Goal: Information Seeking & Learning: Compare options

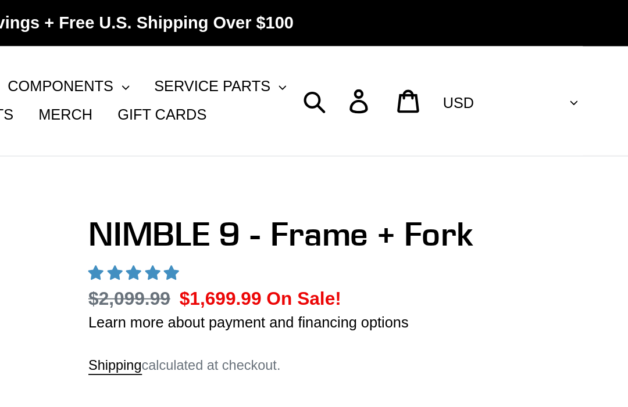
select select "highest-rating"
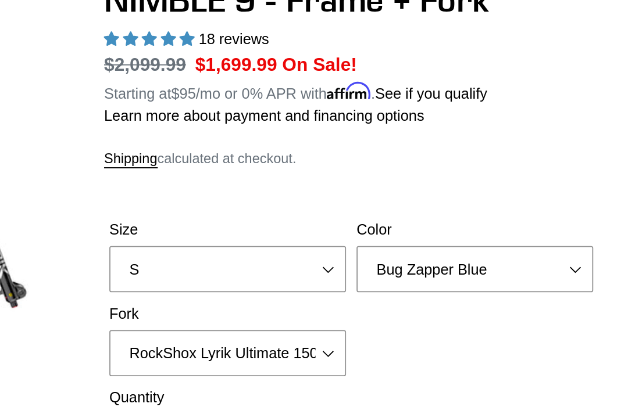
scroll to position [129, 0]
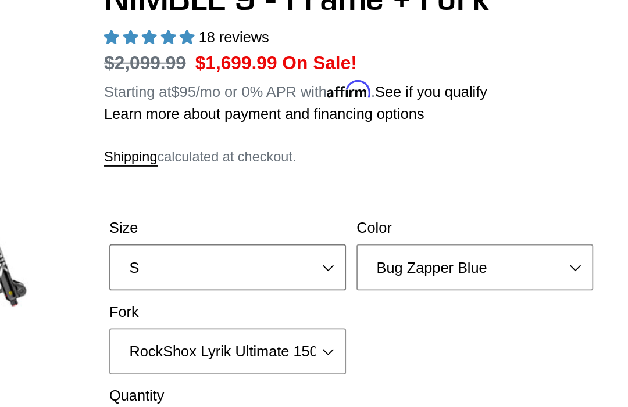
click at [325, 148] on select "S M L XL" at bounding box center [390, 150] width 131 height 26
select select "XL"
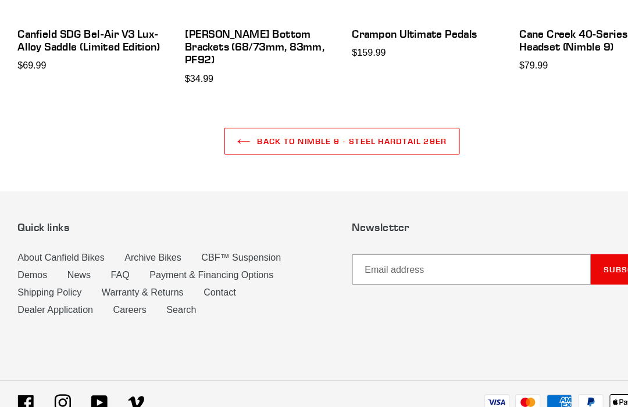
scroll to position [3243, 0]
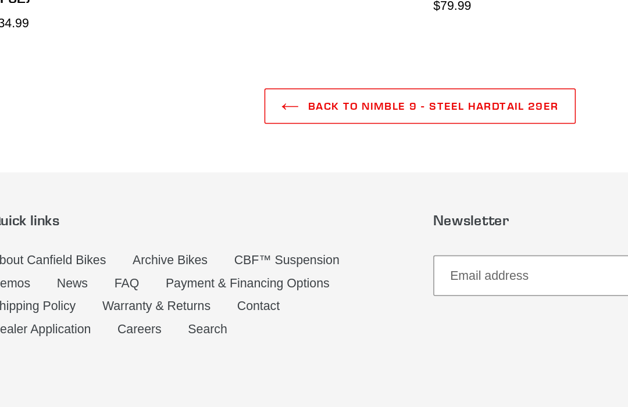
click at [113, 260] on link "FAQ" at bounding box center [121, 264] width 16 height 9
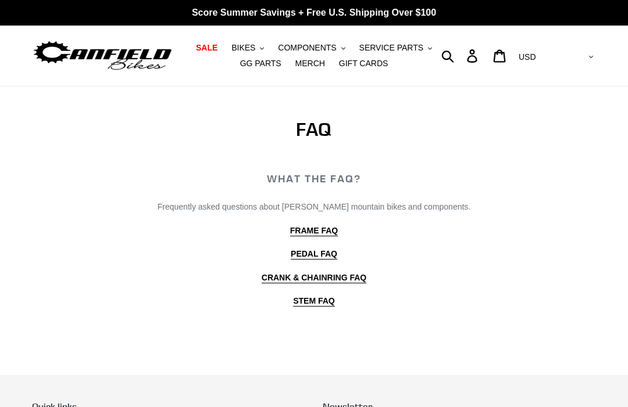
click at [320, 232] on b "FRAME FAQ" at bounding box center [314, 230] width 48 height 9
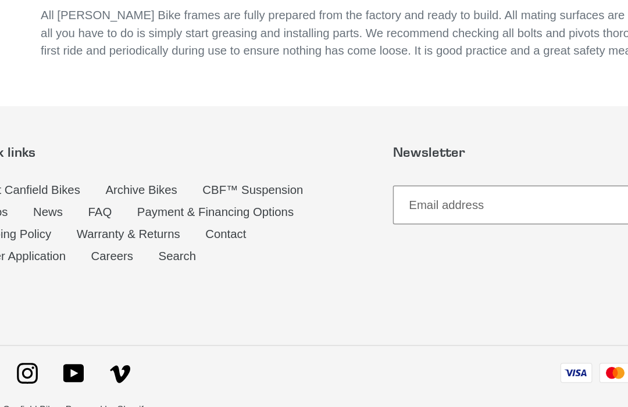
scroll to position [817, 0]
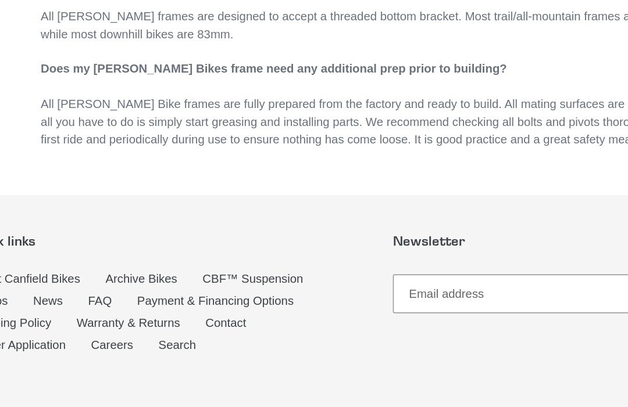
click at [113, 241] on link "FAQ" at bounding box center [121, 245] width 16 height 9
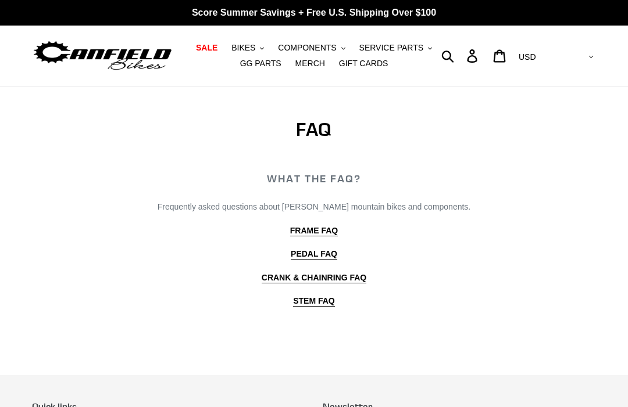
click at [303, 46] on span "COMPONENTS" at bounding box center [307, 48] width 58 height 10
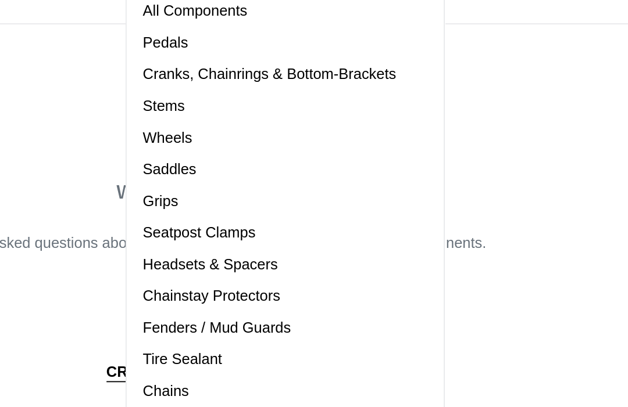
click at [281, 109] on span "Cranks, Chainrings & Bottom-Brackets" at bounding box center [350, 114] width 139 height 10
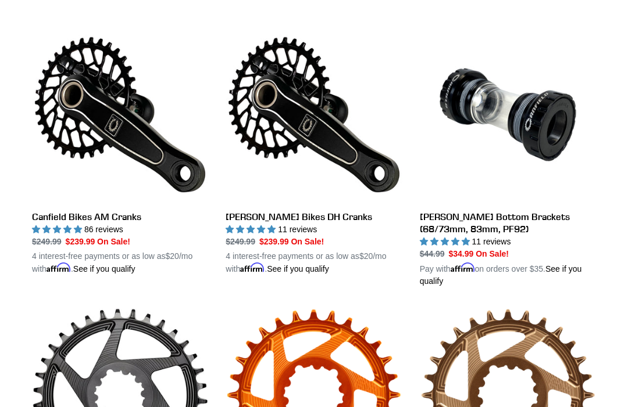
scroll to position [320, 0]
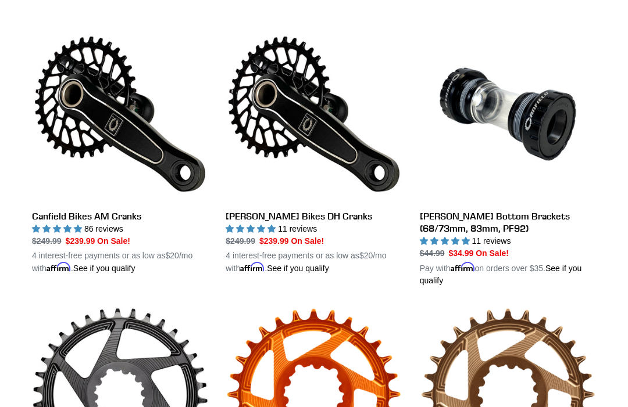
click at [105, 214] on link "Canfield Bikes AM Cranks" at bounding box center [120, 150] width 176 height 249
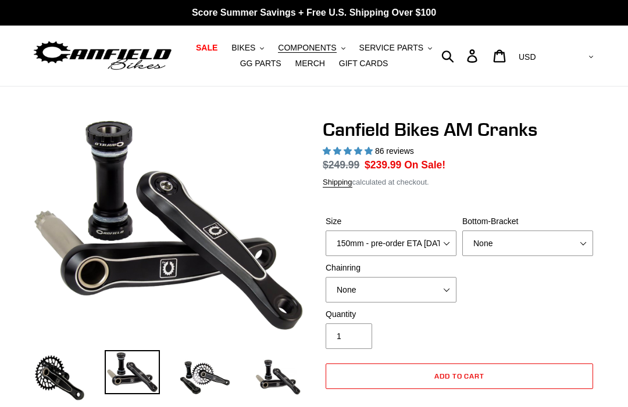
select select "highest-rating"
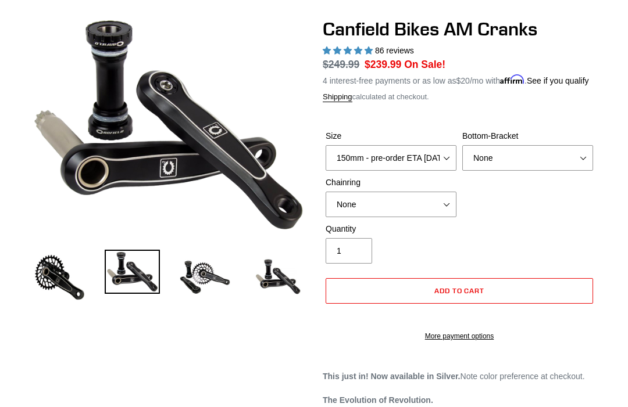
scroll to position [110, 0]
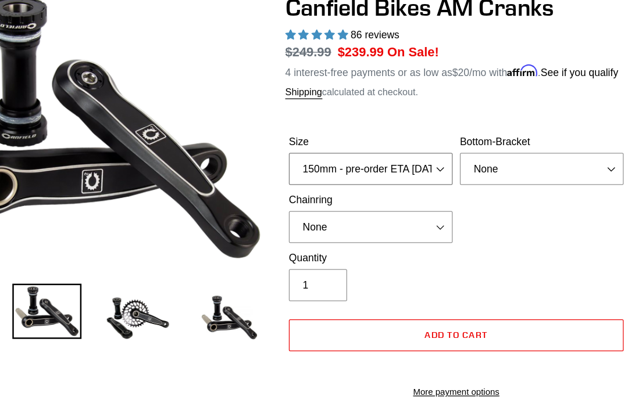
click at [333, 145] on select "150mm - pre-order ETA 9/30/25 155mm - pre-order ETA 9/30/25 160mm - pre-order E…" at bounding box center [390, 148] width 131 height 26
click at [325, 144] on select "150mm - pre-order ETA 9/30/25 155mm - pre-order ETA 9/30/25 160mm - pre-order E…" at bounding box center [390, 148] width 131 height 26
select select "170mm - pre-order ETA 9/30/25"
click at [470, 146] on select "None BSA Threaded 68/73mm Press Fit PF92" at bounding box center [527, 148] width 131 height 26
select select "BSA Threaded 68/73mm"
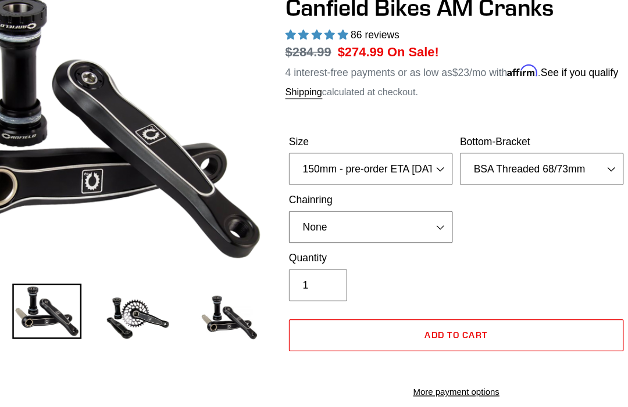
click at [343, 189] on select "None 30t Round (Boost 148) 30t Oval (Boost 148) 32t Round (Boost 148) 32t Oval …" at bounding box center [390, 195] width 131 height 26
select select "30t Round (Boost 148)"
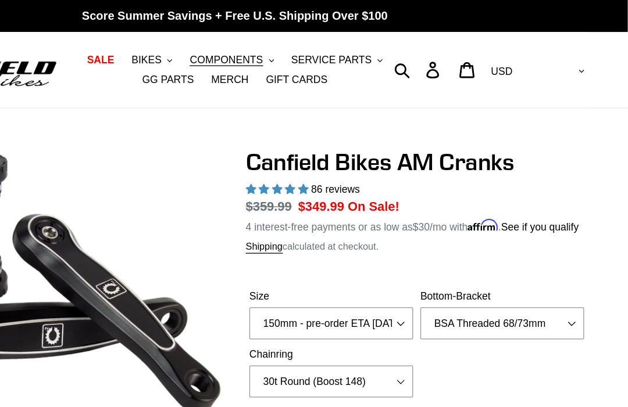
click at [272, 41] on button "COMPONENTS .cls-1{fill:#231f20}" at bounding box center [311, 48] width 78 height 16
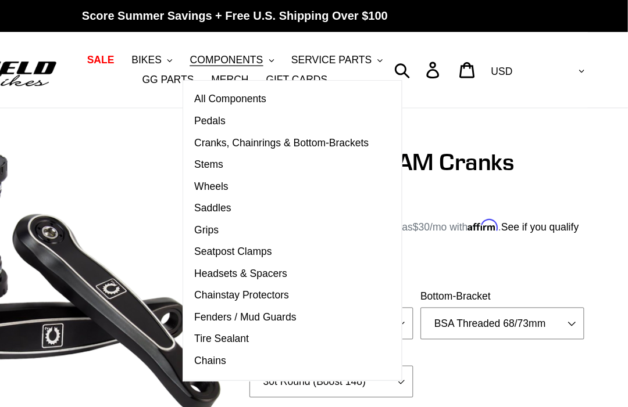
click at [281, 128] on span "Stems" at bounding box center [292, 132] width 23 height 10
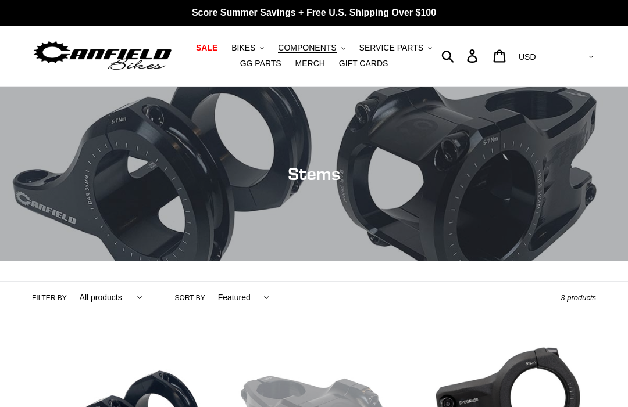
click at [313, 45] on span "COMPONENTS" at bounding box center [307, 48] width 58 height 10
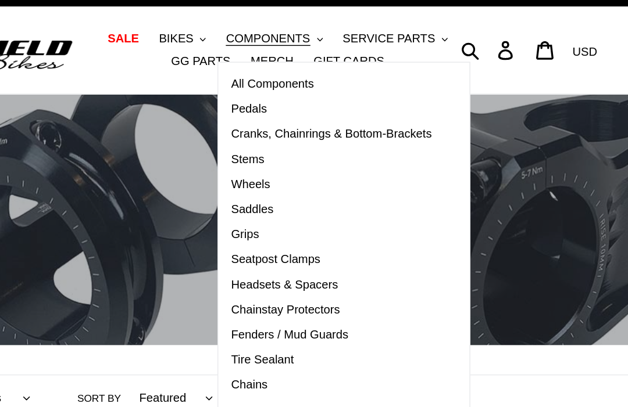
click at [281, 162] on span "Saddles" at bounding box center [296, 167] width 30 height 10
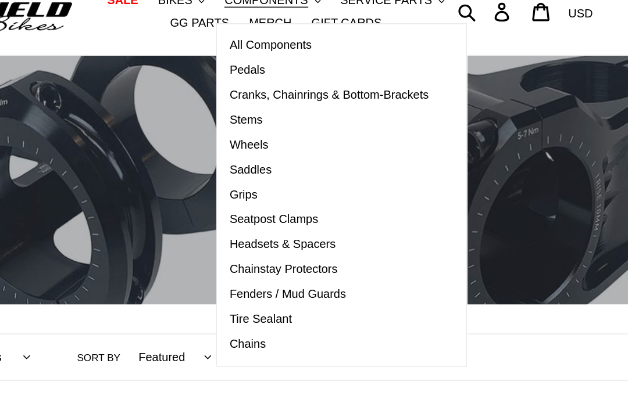
click at [282, 109] on span "Cranks, Chainrings & Bottom-Brackets" at bounding box center [350, 114] width 139 height 10
click at [273, 280] on link "Chains" at bounding box center [351, 288] width 157 height 17
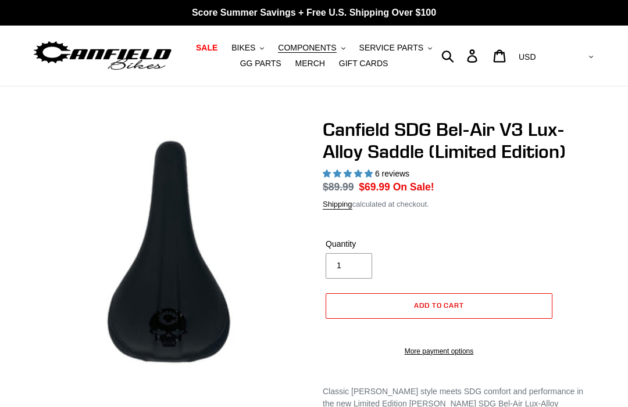
select select "highest-rating"
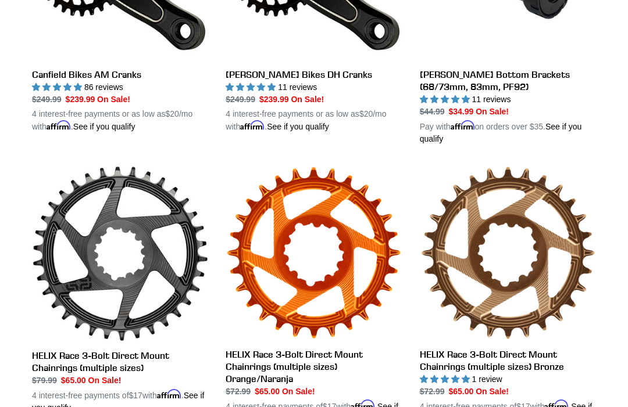
scroll to position [458, 0]
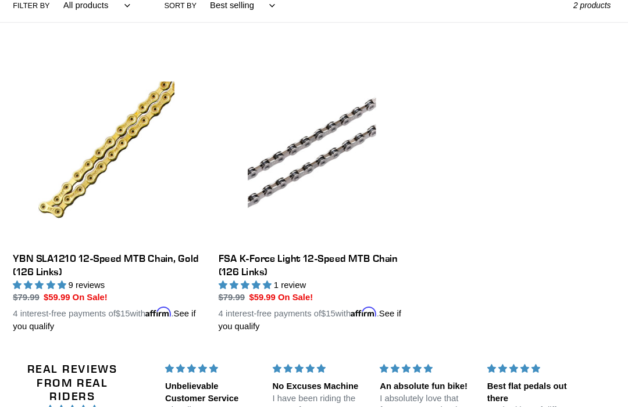
scroll to position [191, 0]
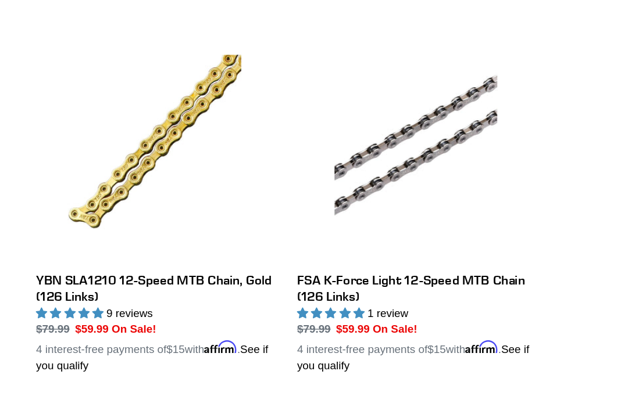
click at [128, 205] on link "YBN SLA1210 12-Speed MTB Chain, Gold (126 Links)" at bounding box center [120, 177] width 176 height 261
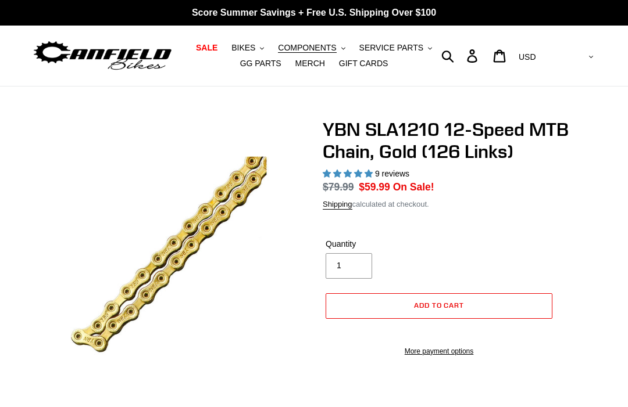
select select "highest-rating"
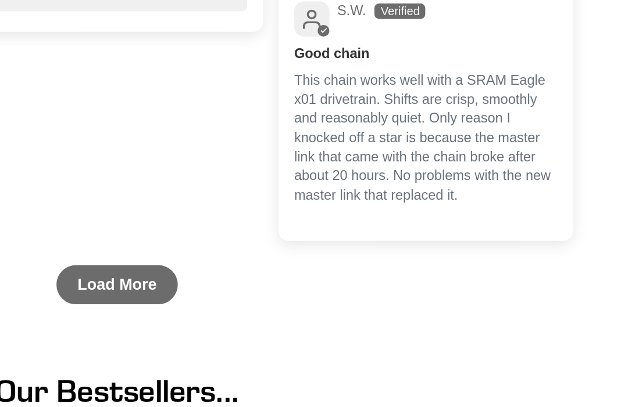
scroll to position [1062, 0]
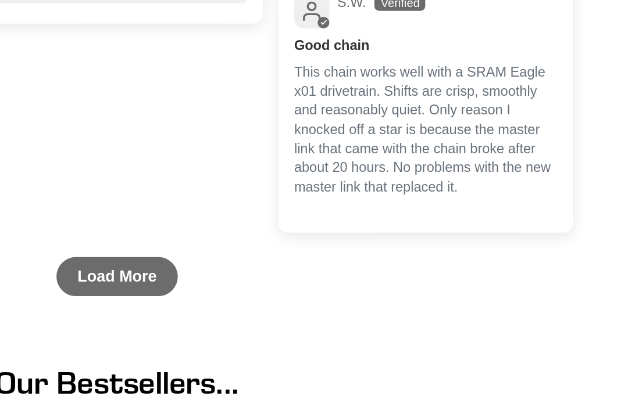
click at [278, 295] on link "Load More" at bounding box center [314, 306] width 73 height 23
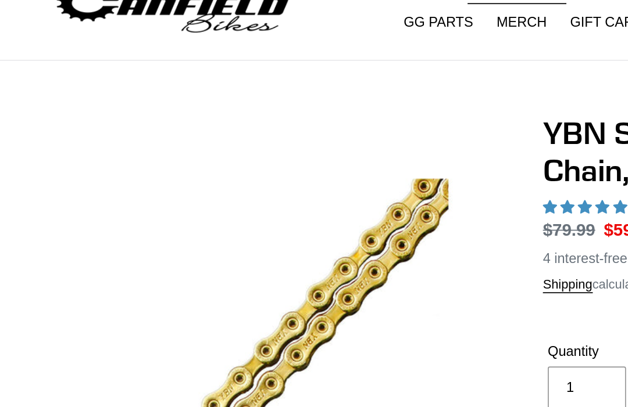
scroll to position [0, 0]
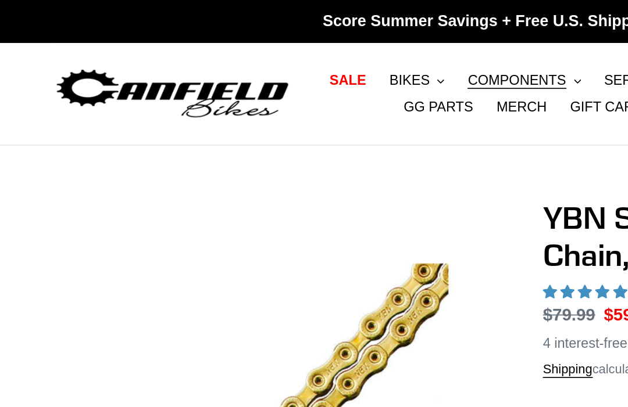
click at [250, 46] on span "BIKES" at bounding box center [243, 48] width 24 height 10
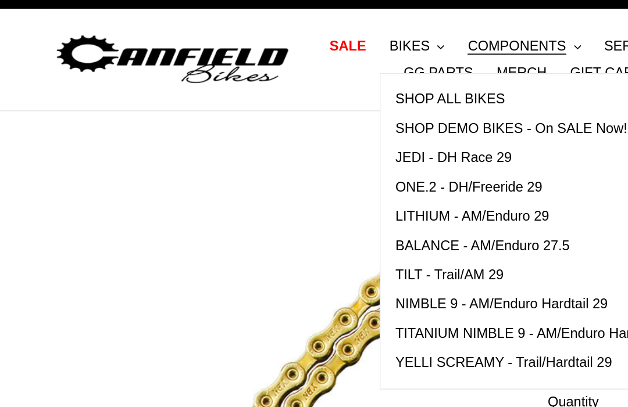
click at [349, 231] on span "YELLI SCREAMY - Trail/Hardtail 29" at bounding box center [299, 236] width 129 height 10
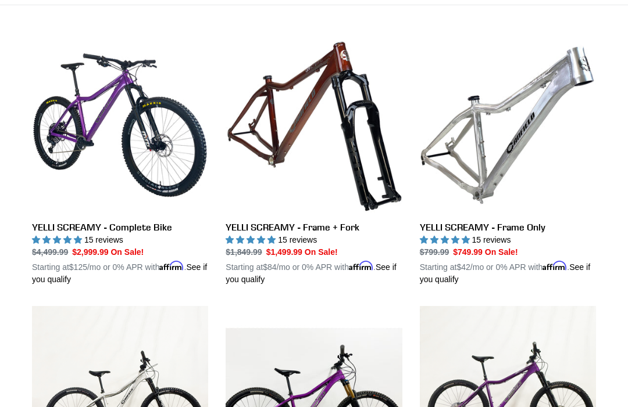
scroll to position [310, 0]
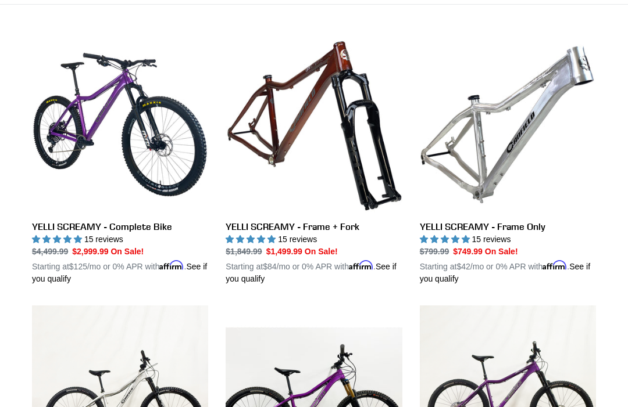
click at [327, 228] on link "YELLI SCREAMY - Frame + Fork" at bounding box center [313, 161] width 176 height 249
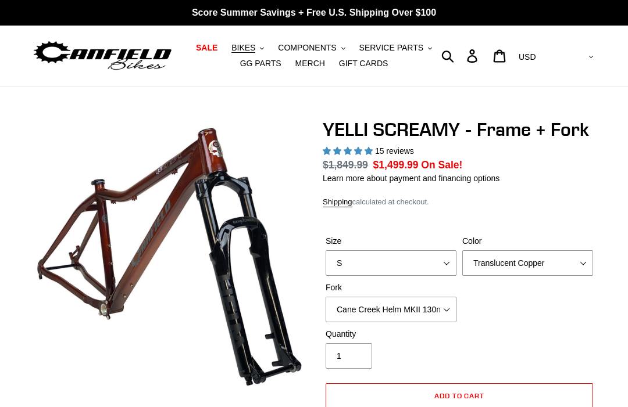
select select "highest-rating"
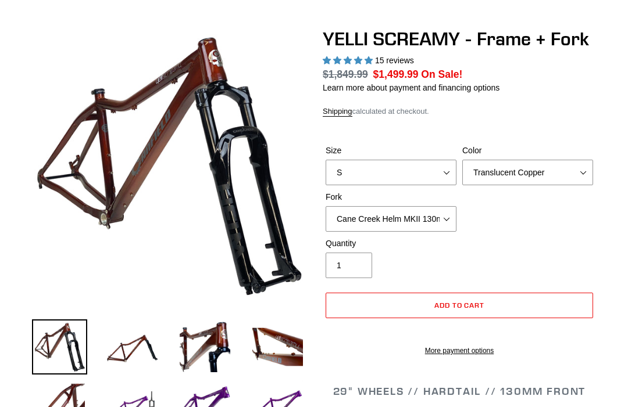
scroll to position [95, 0]
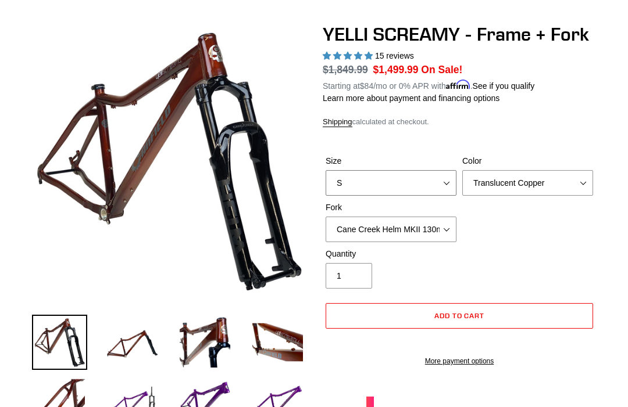
click at [443, 170] on select "S M L XL" at bounding box center [390, 183] width 131 height 26
select select "XL"
click at [557, 182] on select "Translucent Copper Purple Haze Raw" at bounding box center [527, 183] width 131 height 26
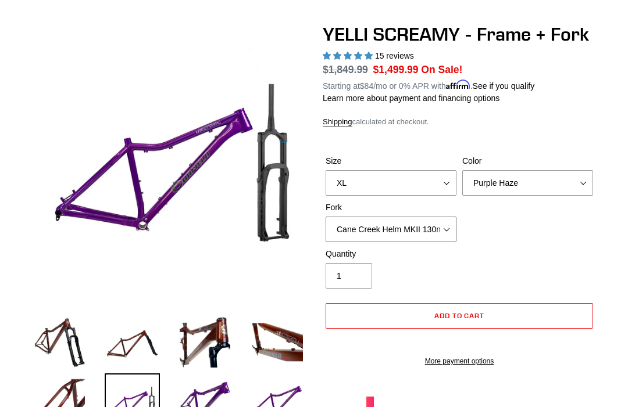
click at [436, 227] on select "Cane Creek Helm MKII 130mm Fox 34 SL Factory Grip X 130mm RockShox Pike Ultimat…" at bounding box center [390, 230] width 131 height 26
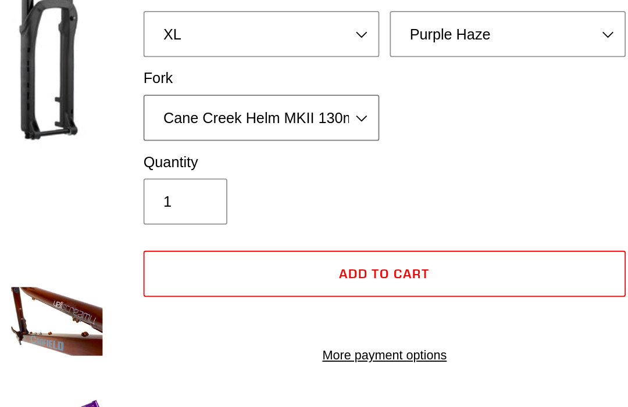
scroll to position [102, 0]
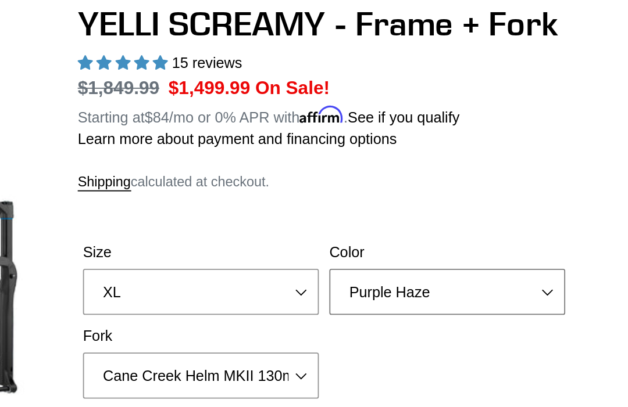
click at [462, 163] on select "Translucent Copper Purple Haze Raw" at bounding box center [527, 176] width 131 height 26
select select "Translucent Copper"
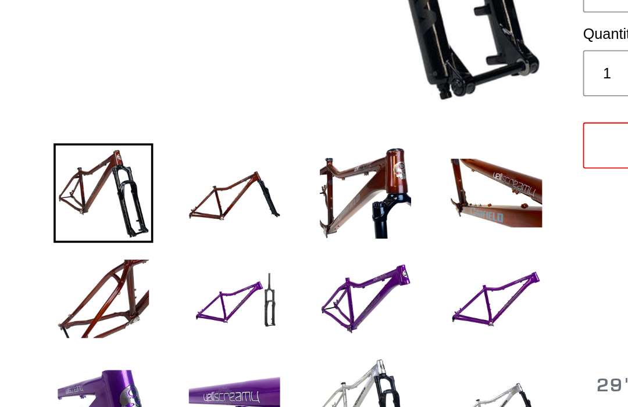
scroll to position [171, 0]
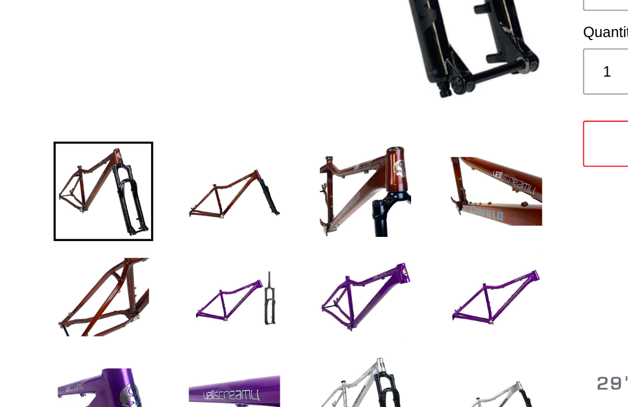
click at [131, 239] on img at bounding box center [132, 266] width 55 height 55
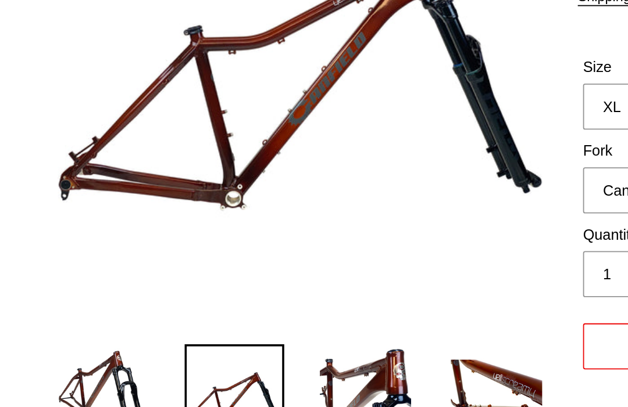
click at [206, 239] on img at bounding box center [204, 266] width 55 height 55
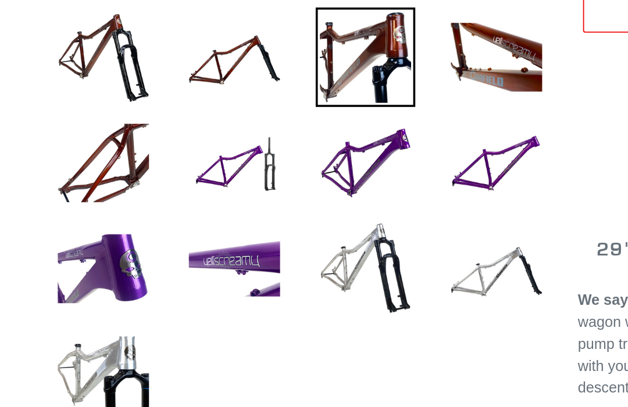
scroll to position [246, 0]
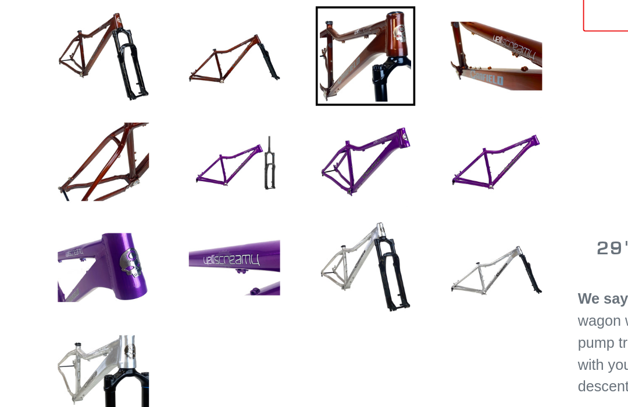
click at [135, 223] on img at bounding box center [132, 250] width 55 height 55
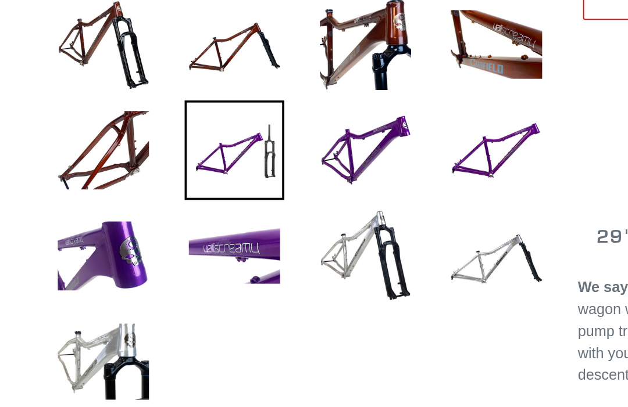
scroll to position [254, 0]
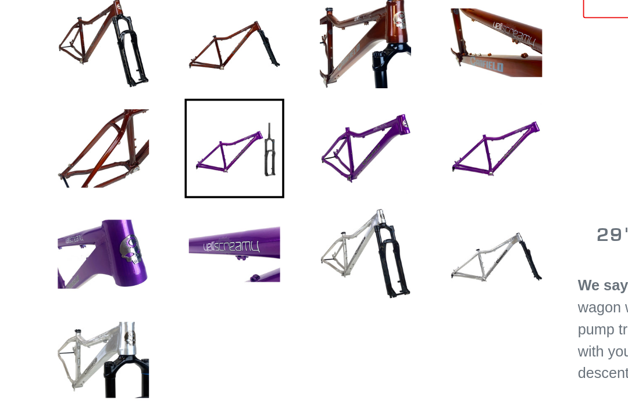
click at [206, 274] on img at bounding box center [204, 301] width 55 height 55
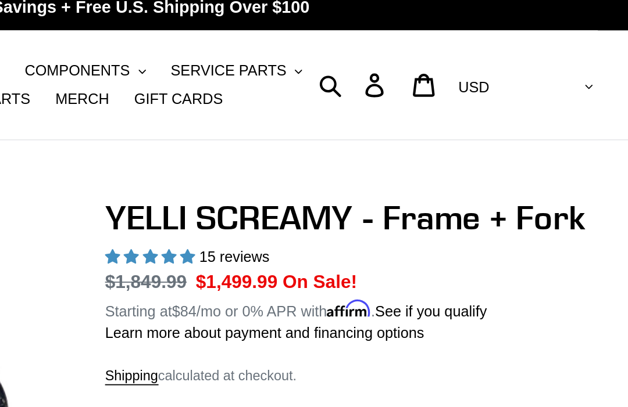
scroll to position [0, 0]
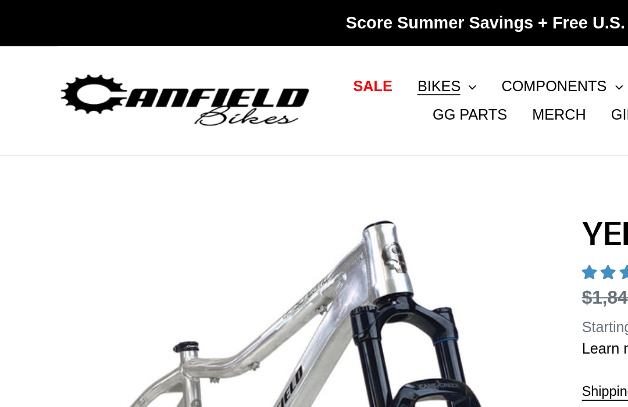
click at [246, 43] on span "BIKES" at bounding box center [243, 48] width 24 height 10
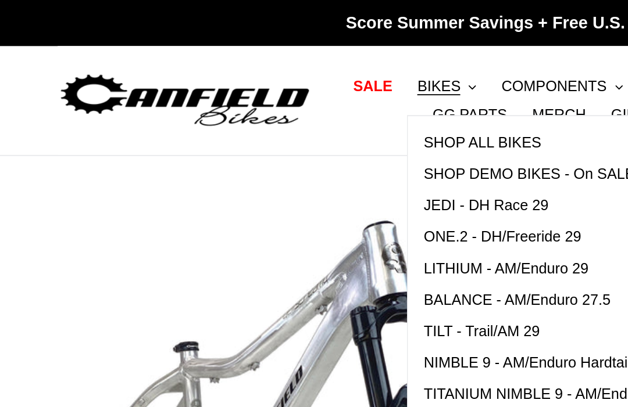
click at [321, 202] on span "NIMBLE 9 - AM/Enduro Hardtail 29" at bounding box center [298, 201] width 126 height 10
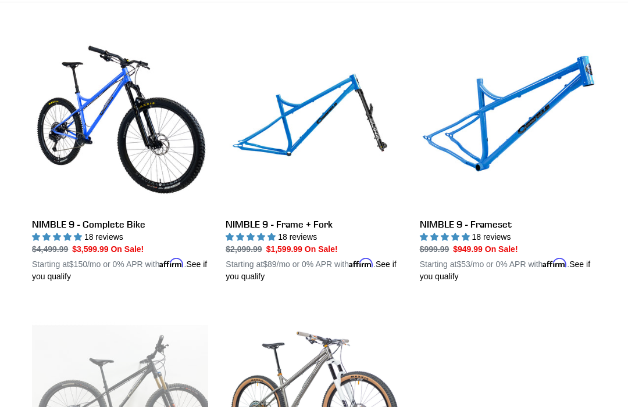
scroll to position [310, 0]
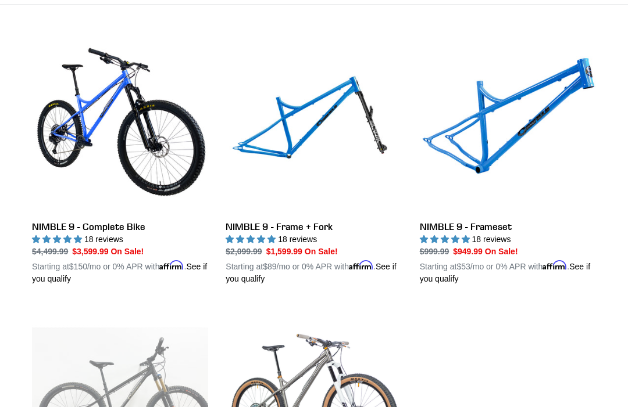
click at [309, 237] on link "NIMBLE 9 - Frame + Fork" at bounding box center [313, 161] width 176 height 249
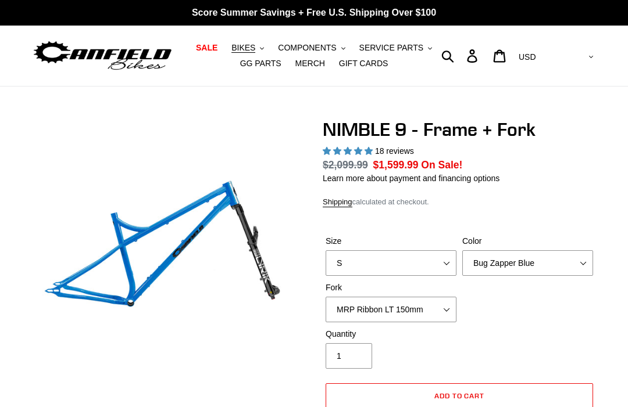
select select "highest-rating"
